Goal: Task Accomplishment & Management: Manage account settings

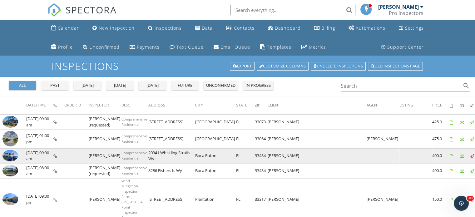
click at [9, 157] on img at bounding box center [10, 156] width 16 height 12
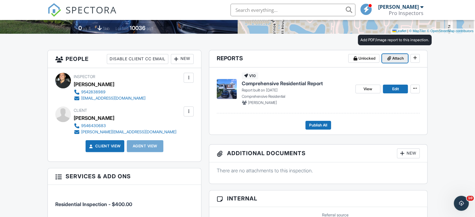
click at [389, 56] on icon at bounding box center [389, 58] width 4 height 4
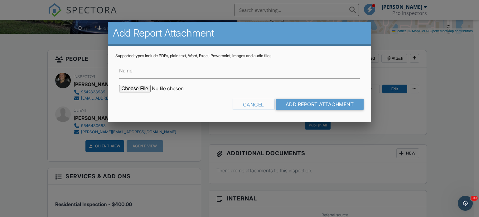
click at [139, 88] on input "file" at bounding box center [172, 88] width 106 height 7
type input "C:\fakepath\Permits & Permits.pdf"
click at [260, 72] on input "Name" at bounding box center [239, 70] width 241 height 15
type input "Permits and Property Details"
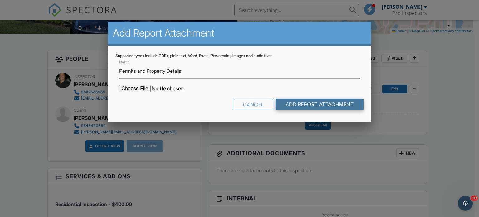
click at [315, 107] on input "Add Report Attachment" at bounding box center [320, 104] width 88 height 11
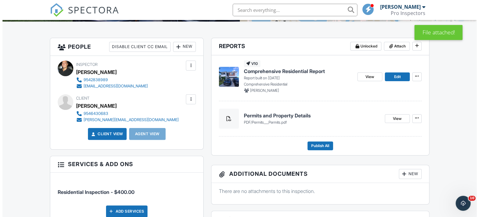
scroll to position [157, 0]
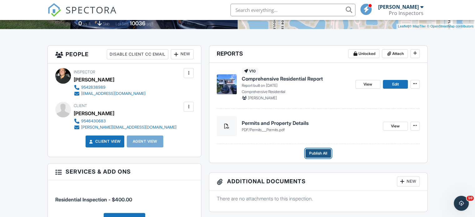
click at [316, 152] on span "Publish All" at bounding box center [318, 153] width 18 height 6
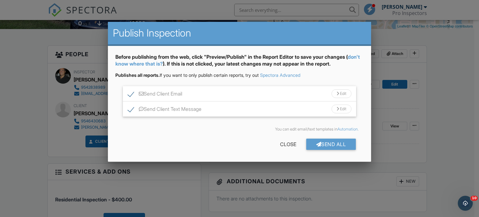
click at [131, 110] on label "Send Client Text Message" at bounding box center [165, 110] width 74 height 8
checkbox input "false"
click at [323, 148] on div "Send All" at bounding box center [331, 144] width 50 height 11
